Goal: Check status: Check status

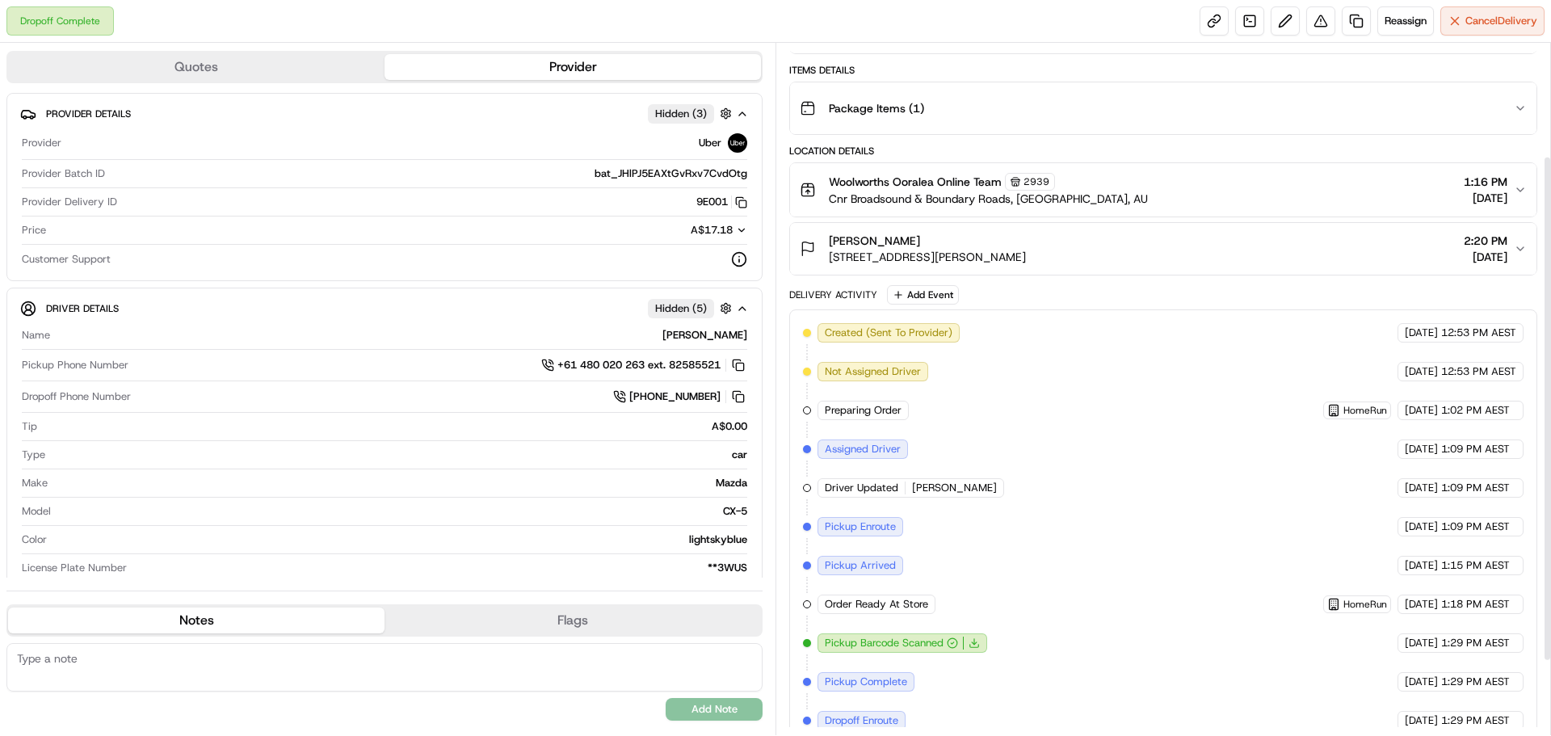
scroll to position [107, 0]
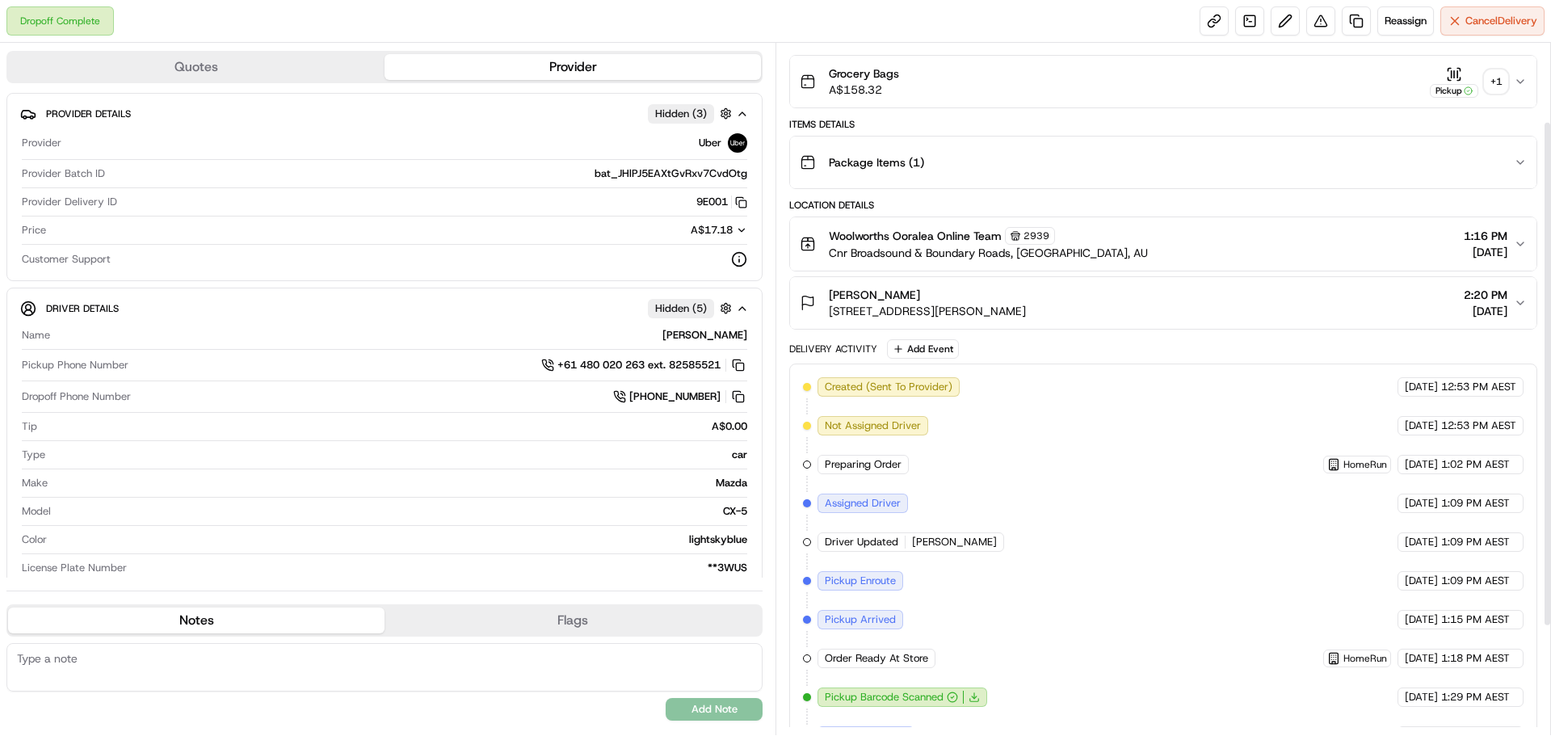
click at [1349, 86] on div "Grocery Bags A$158.32 Pickup + 1" at bounding box center [1157, 81] width 714 height 32
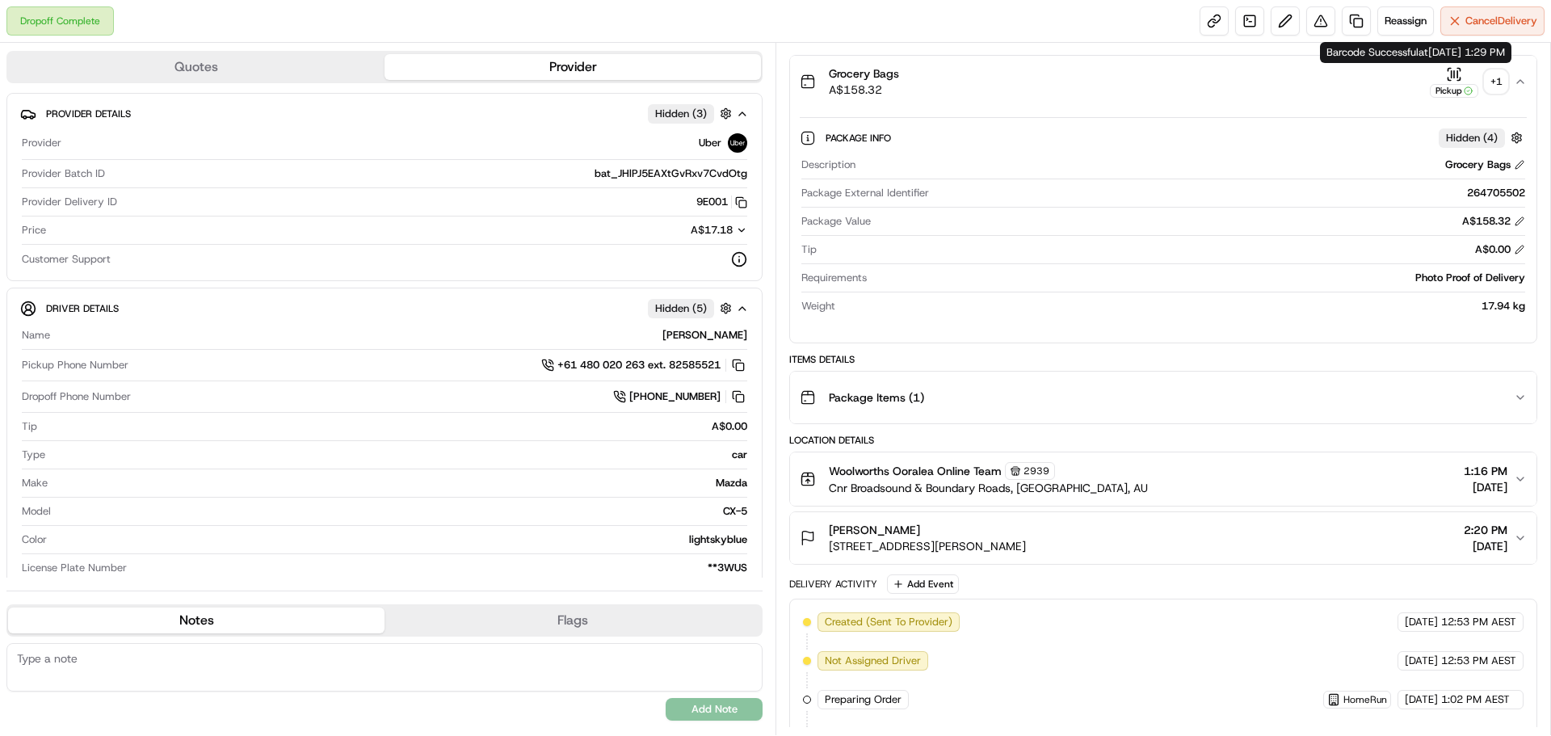
click at [1472, 84] on div "Pickup" at bounding box center [1454, 91] width 48 height 14
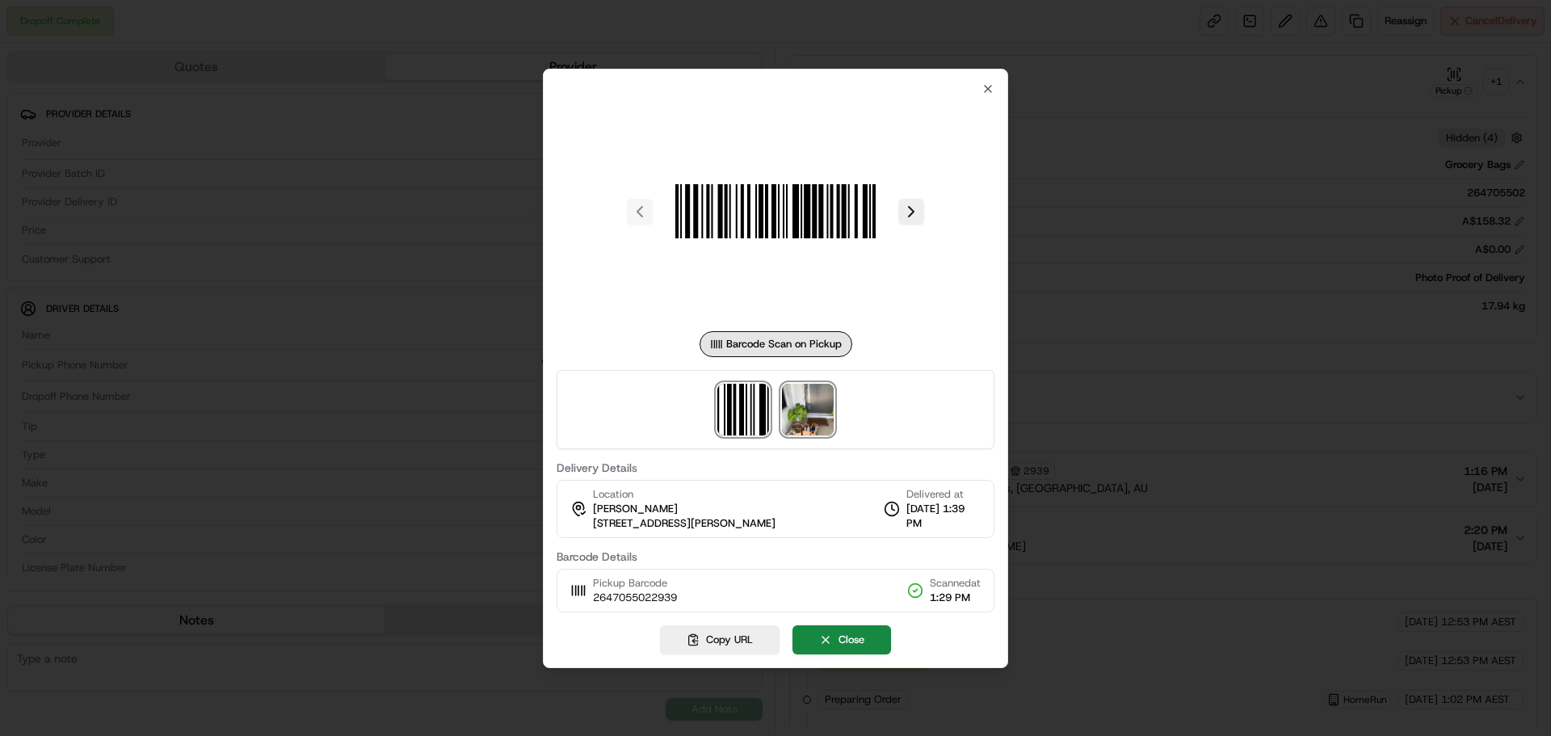
click at [798, 427] on img at bounding box center [808, 410] width 52 height 52
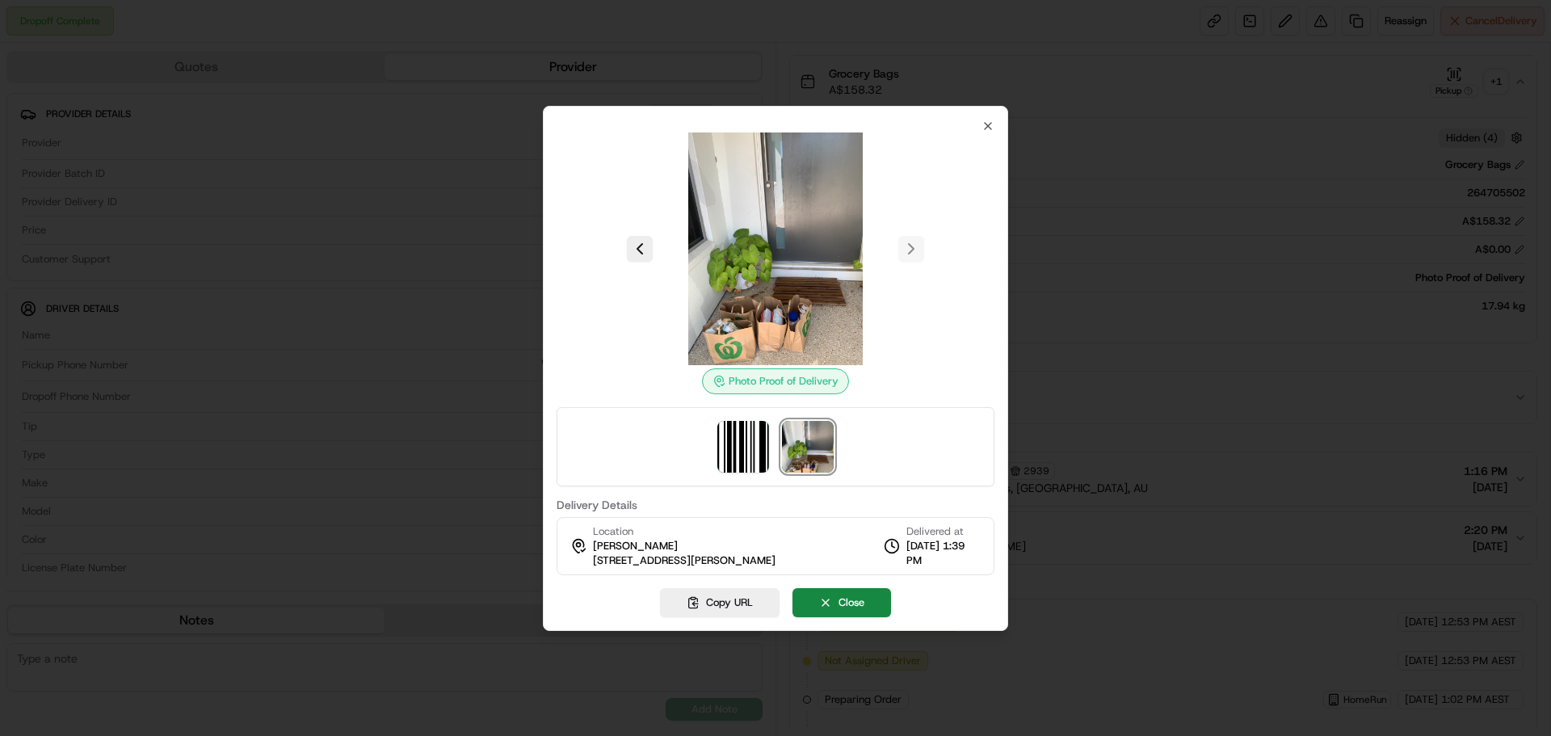
click at [738, 303] on img at bounding box center [775, 249] width 233 height 233
click at [764, 281] on img at bounding box center [775, 249] width 233 height 233
click at [982, 122] on icon "button" at bounding box center [988, 126] width 13 height 13
